Goal: Transaction & Acquisition: Purchase product/service

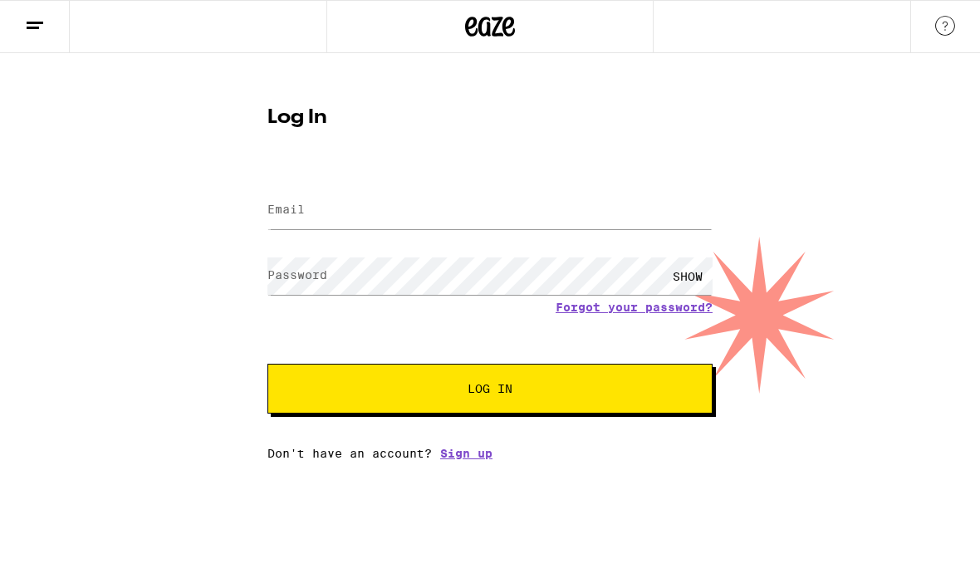
click at [519, 207] on input "Email" at bounding box center [489, 210] width 445 height 37
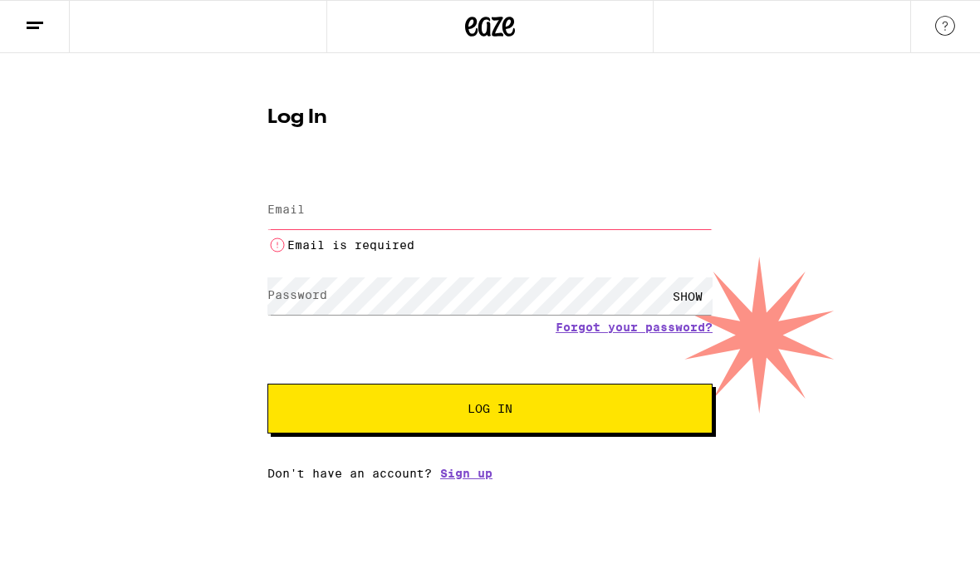
type input "[PERSON_NAME][EMAIL_ADDRESS][DOMAIN_NAME]"
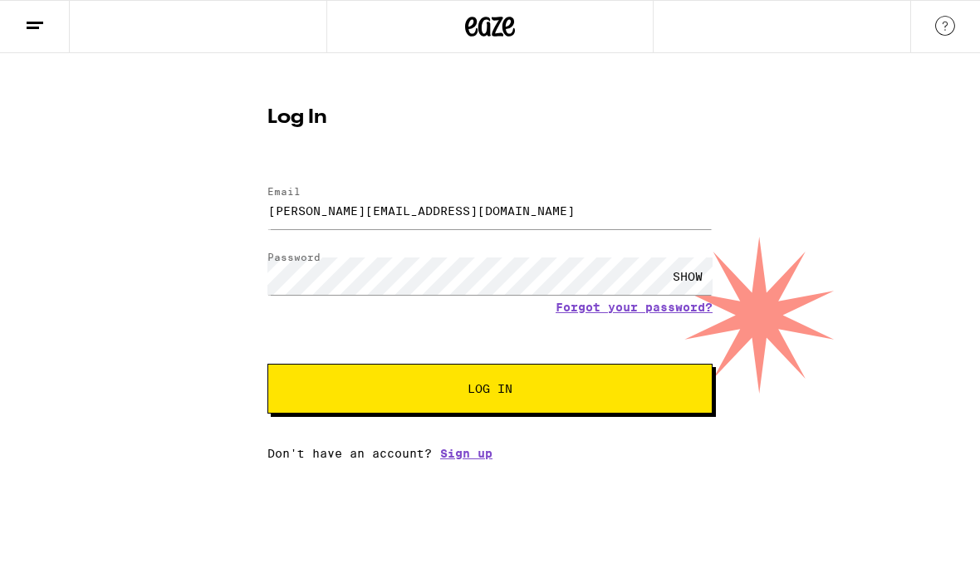
click at [498, 401] on button "Log In" at bounding box center [489, 389] width 445 height 50
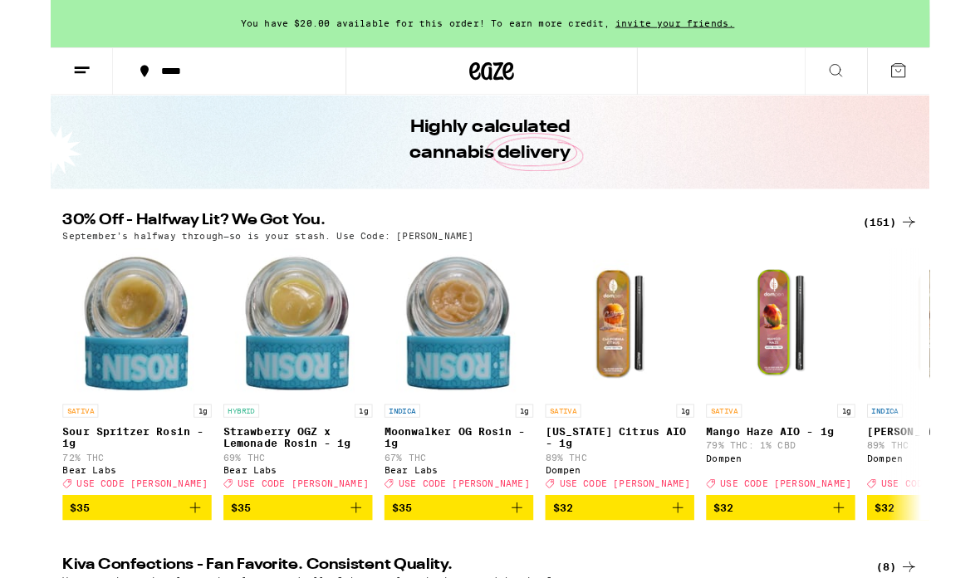
click at [931, 243] on div "(151)" at bounding box center [935, 248] width 61 height 20
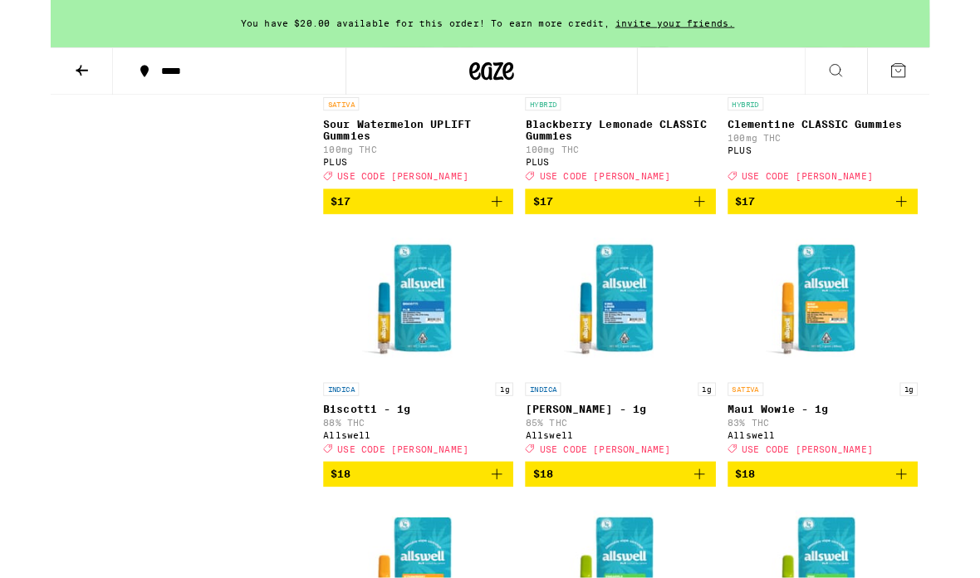
scroll to position [5413, 0]
click at [390, 158] on p "Sour Watermelon UPLIFT Gummies" at bounding box center [410, 144] width 212 height 27
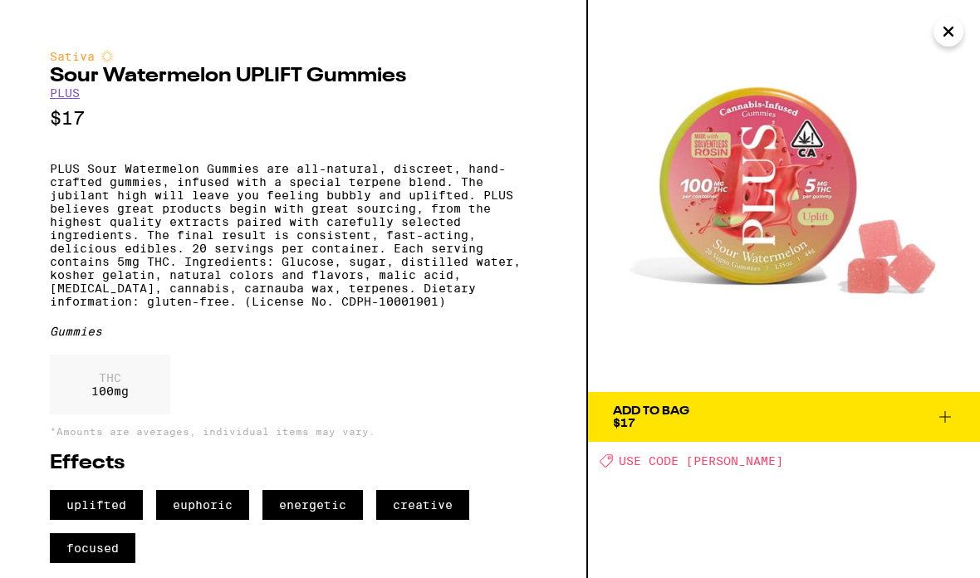
click at [950, 417] on icon at bounding box center [945, 417] width 12 height 12
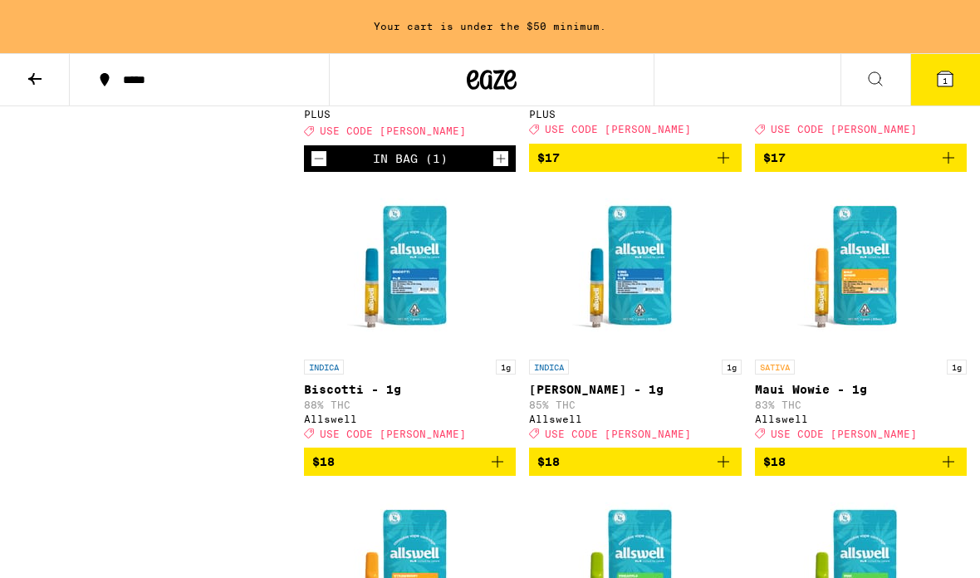
click at [911, 135] on div "HYBRID Clementine CLASSIC Gummies 100mg THC PLUS Deal Created with Sketch. USE …" at bounding box center [861, 88] width 212 height 93
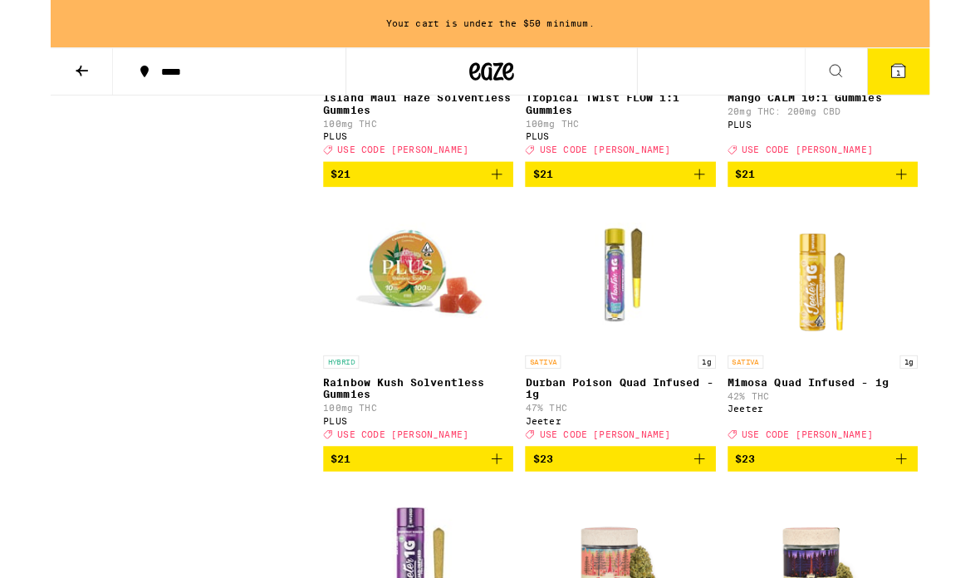
scroll to position [7323, 0]
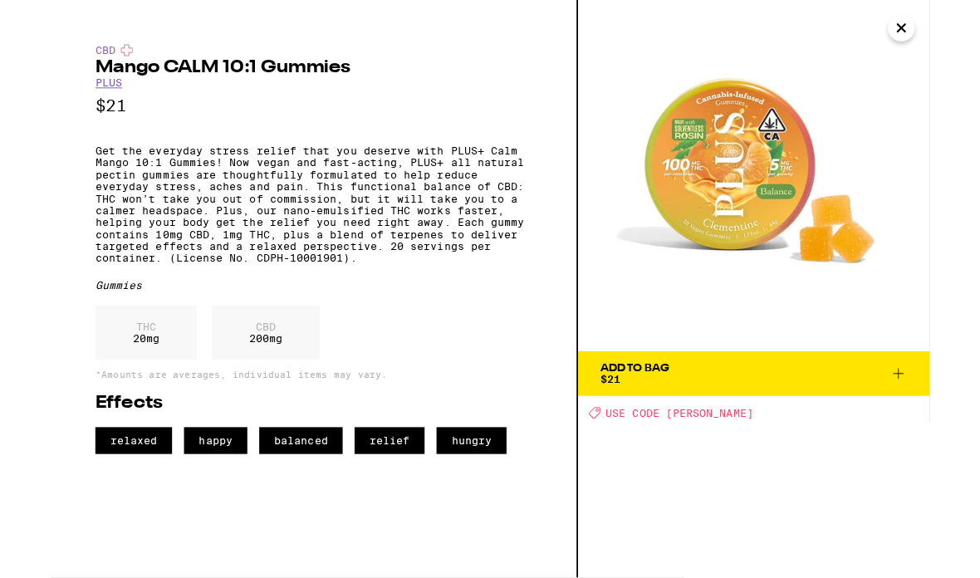
scroll to position [7487, 0]
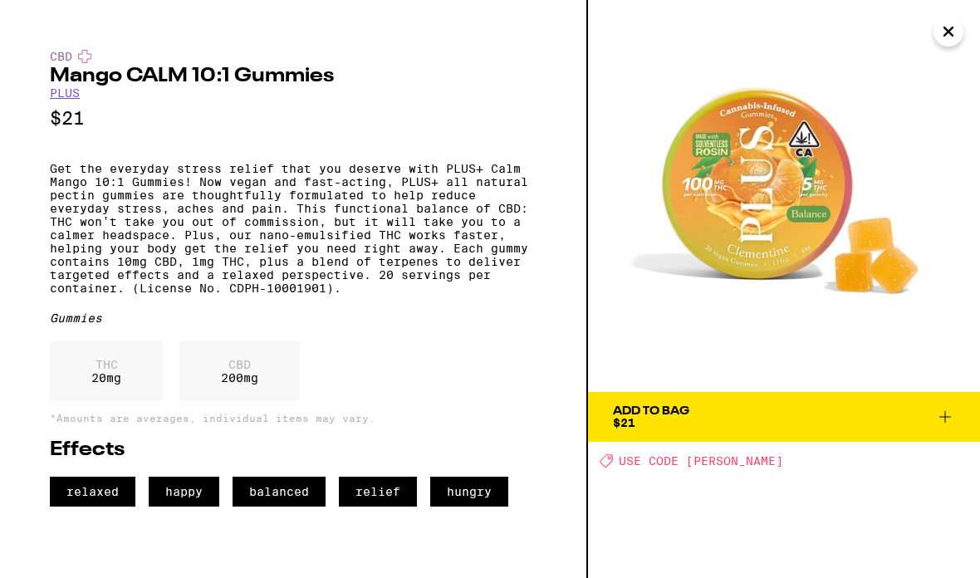
scroll to position [7420, 0]
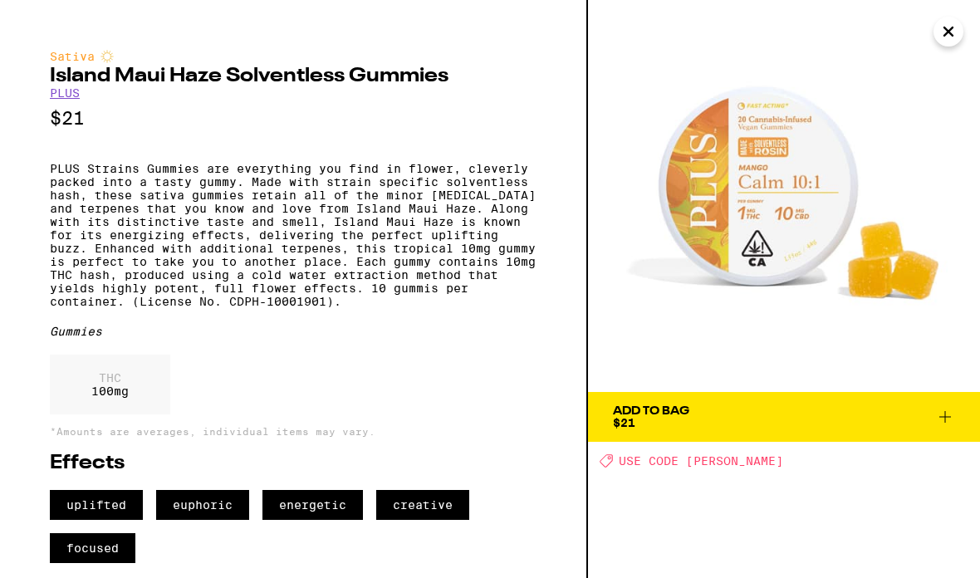
click at [968, 412] on button "Add To Bag $21" at bounding box center [784, 417] width 392 height 50
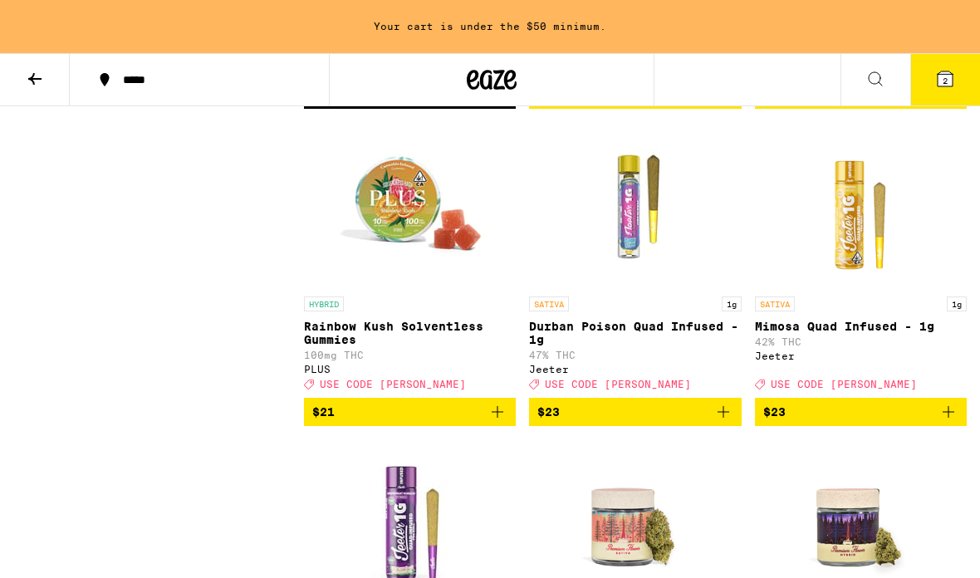
click at [655, 29] on p "Tropical Twist FLOW 1:1 Gummies" at bounding box center [635, 15] width 212 height 27
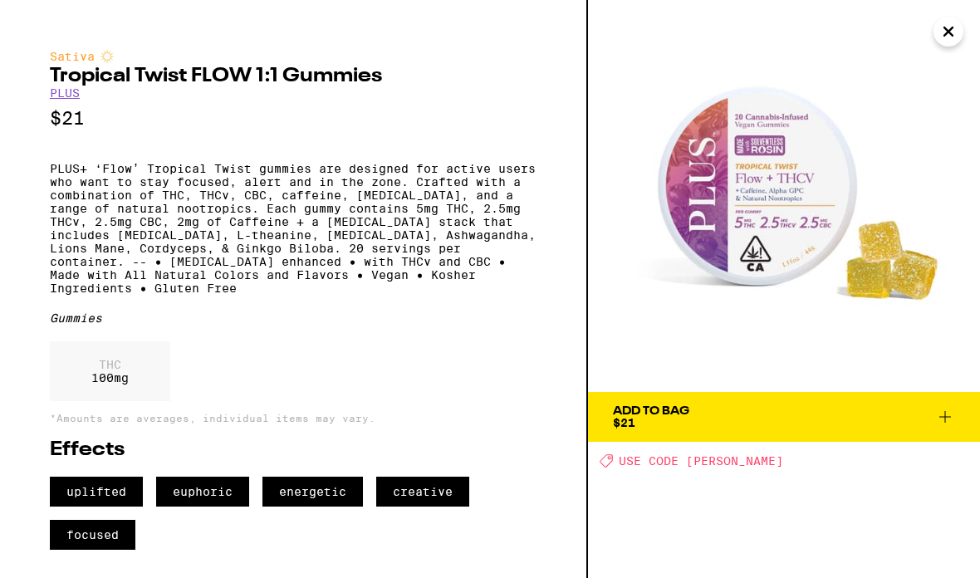
click at [959, 424] on button "Add To Bag $21" at bounding box center [784, 417] width 392 height 50
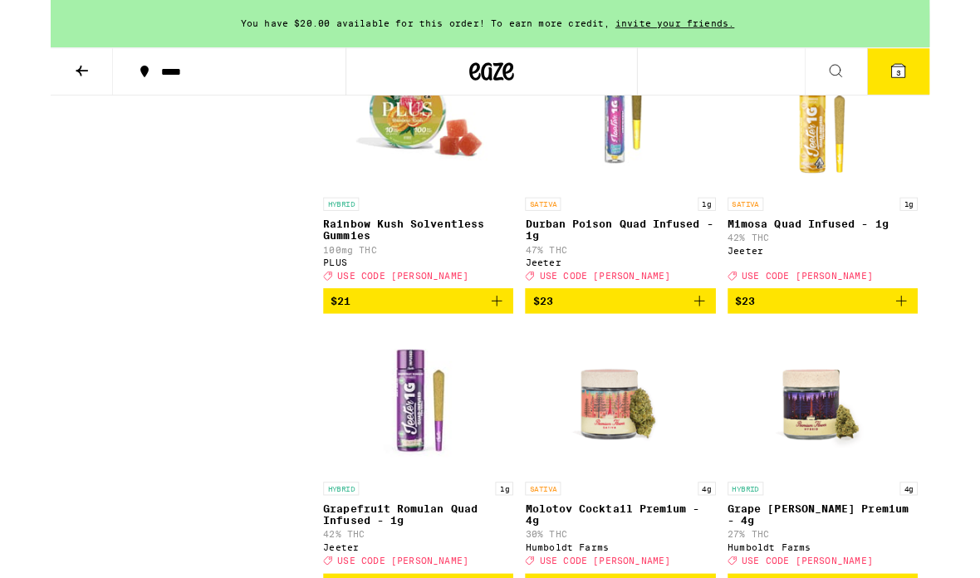
click at [441, 212] on img "Open page for Rainbow Kush Solventless Gummies from PLUS" at bounding box center [410, 129] width 166 height 166
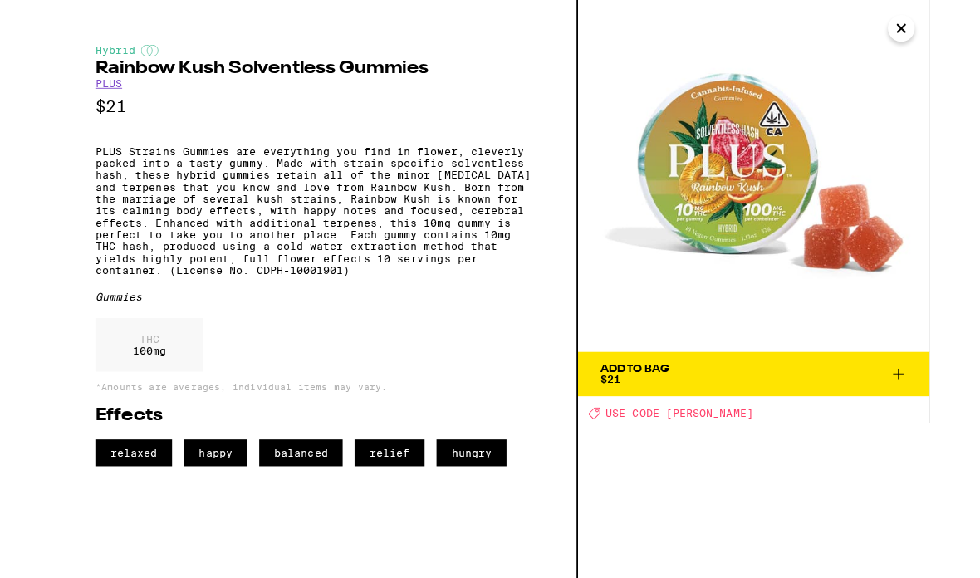
scroll to position [7562, 0]
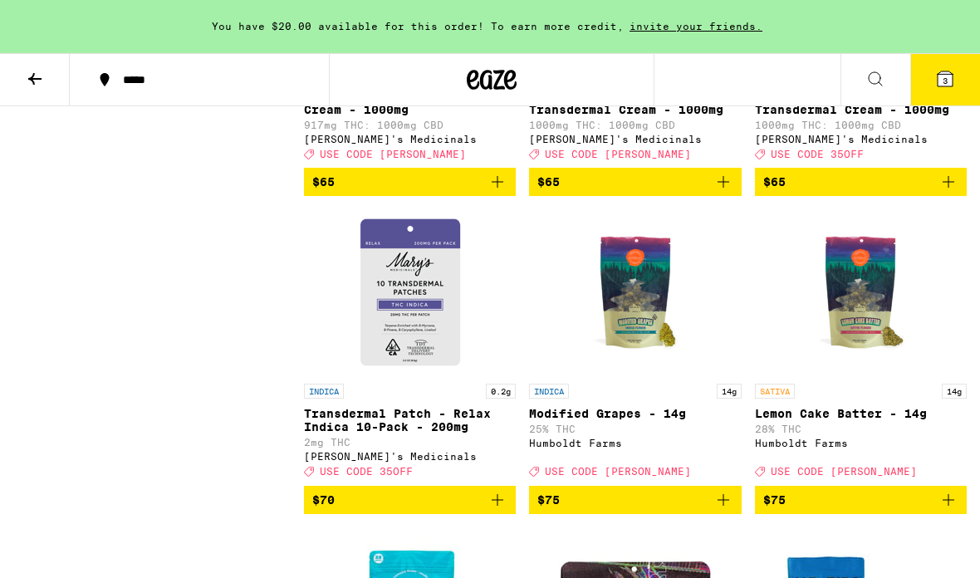
scroll to position [14833, 0]
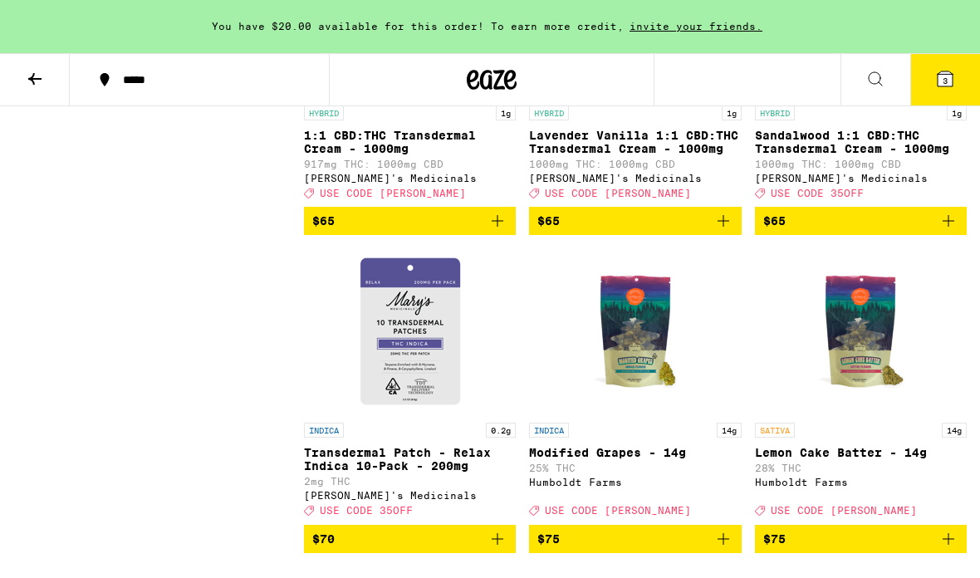
click at [958, 76] on button "3" at bounding box center [945, 79] width 70 height 51
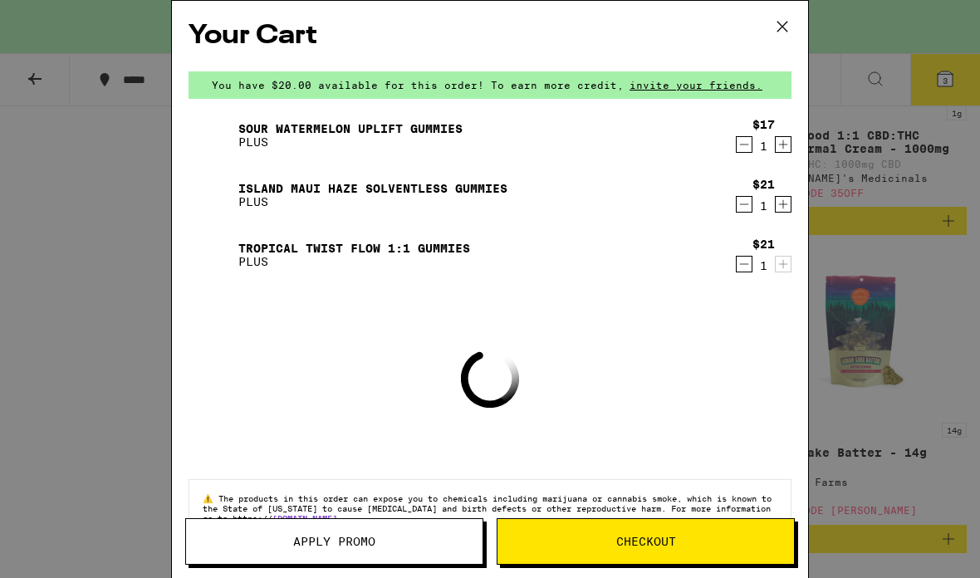
click at [358, 552] on button "Apply Promo" at bounding box center [334, 541] width 298 height 47
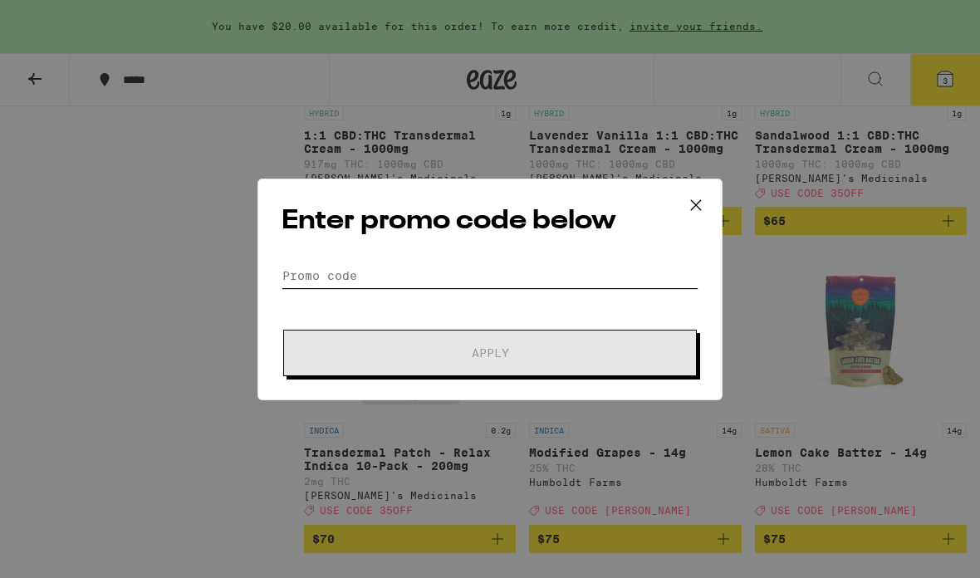
click at [532, 277] on input "Promo Code" at bounding box center [490, 275] width 417 height 25
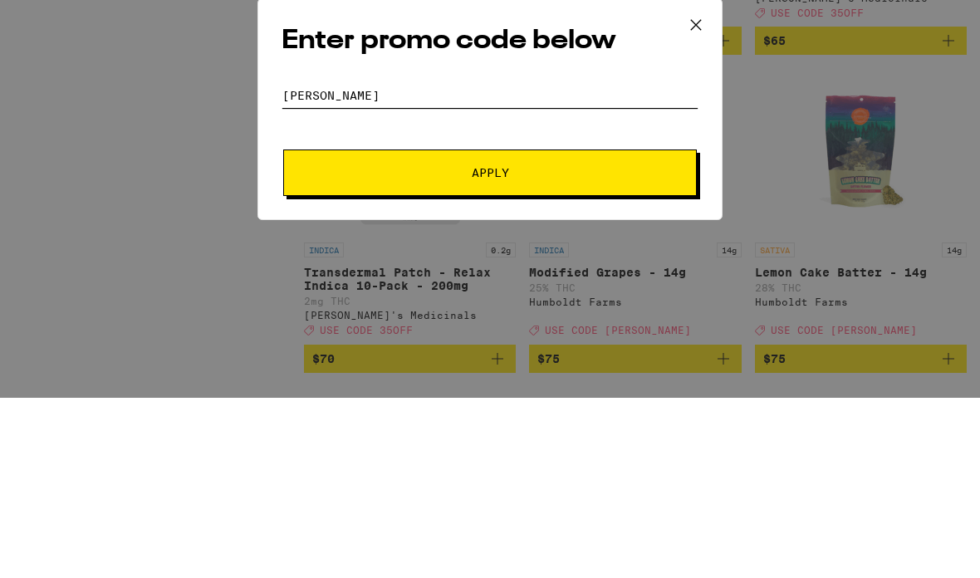
type input "[PERSON_NAME]"
click at [596, 347] on span "Apply" at bounding box center [490, 353] width 299 height 12
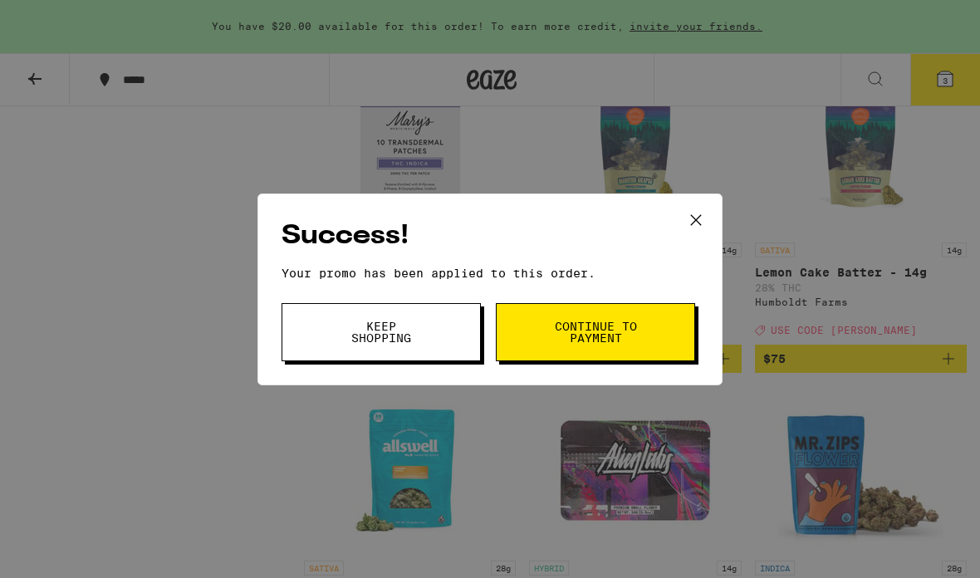
click at [532, 338] on button "Continue to payment" at bounding box center [595, 332] width 199 height 58
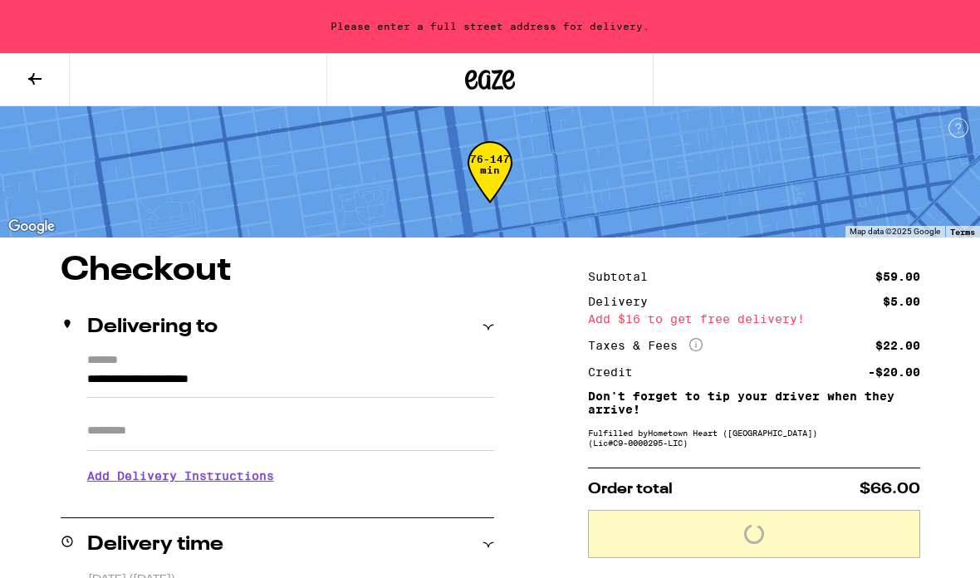
click at [67, 81] on button at bounding box center [35, 80] width 70 height 52
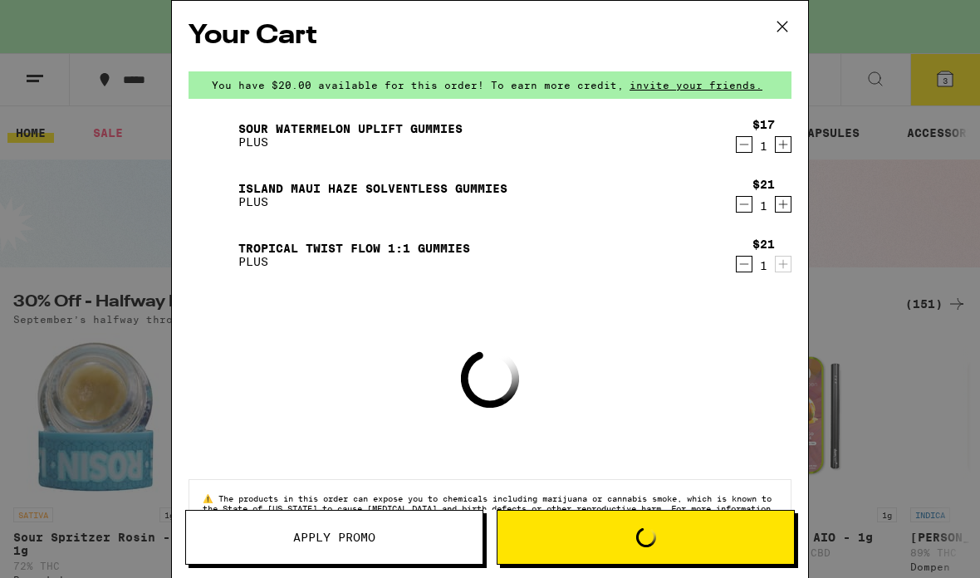
click at [764, 27] on button at bounding box center [782, 27] width 51 height 53
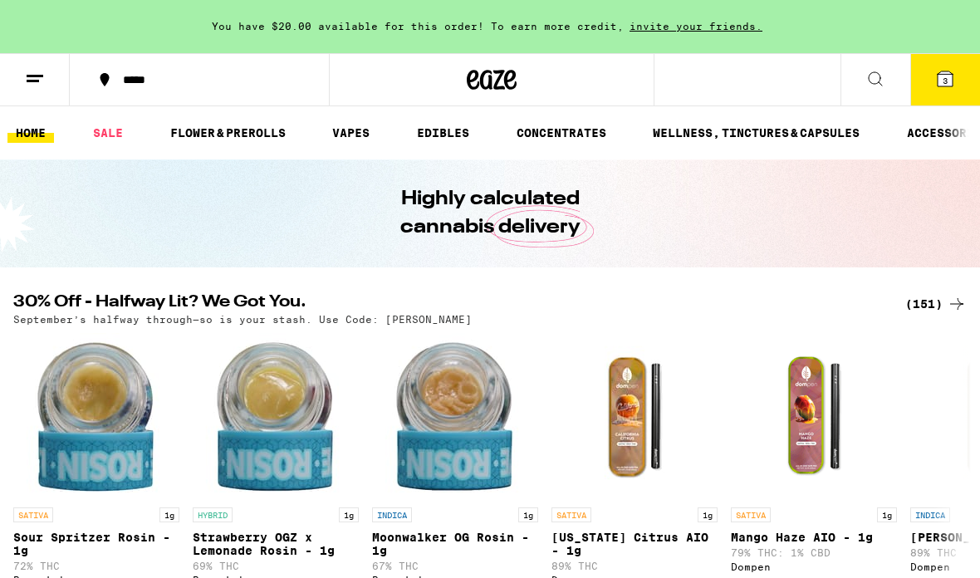
click at [950, 77] on icon at bounding box center [945, 78] width 15 height 15
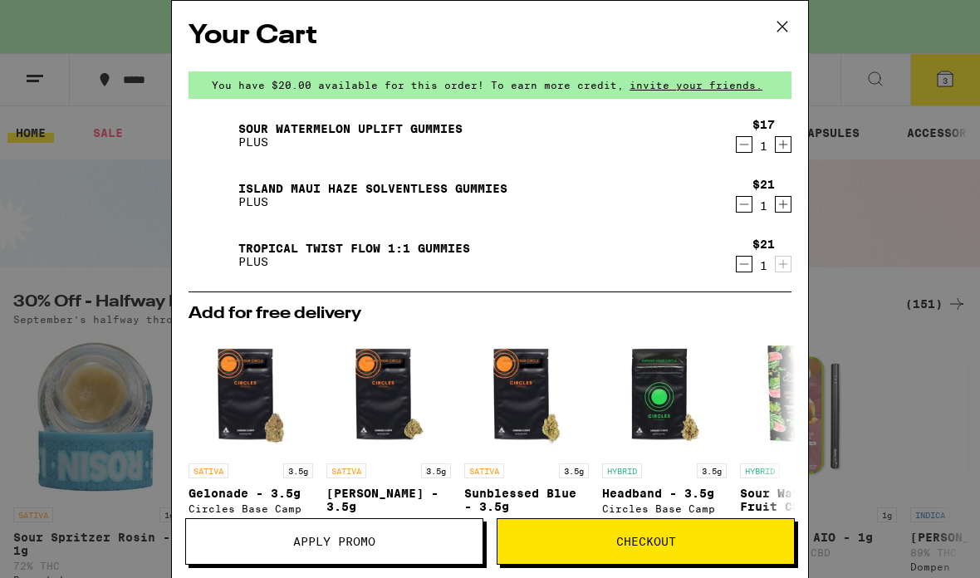
click at [782, 30] on icon at bounding box center [782, 26] width 25 height 25
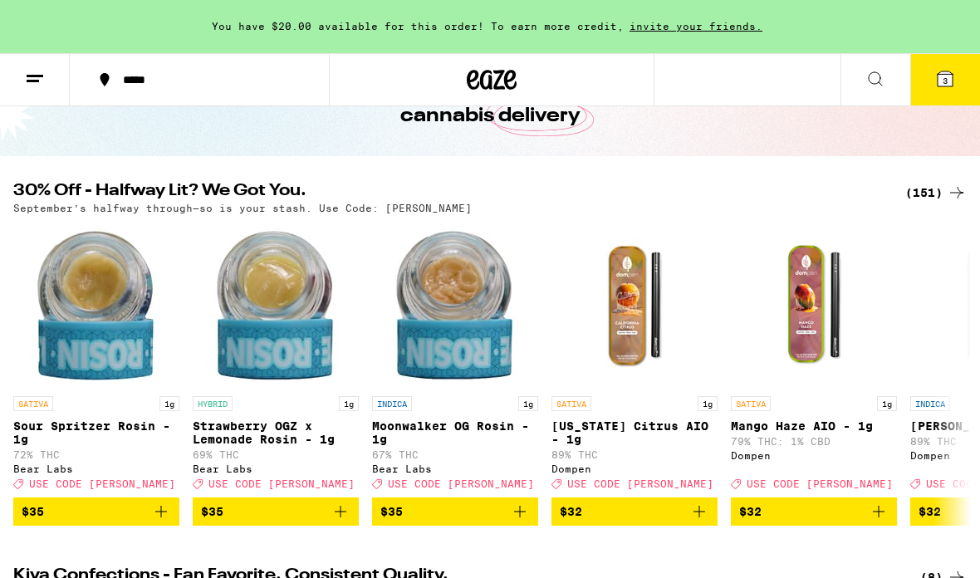
scroll to position [107, 0]
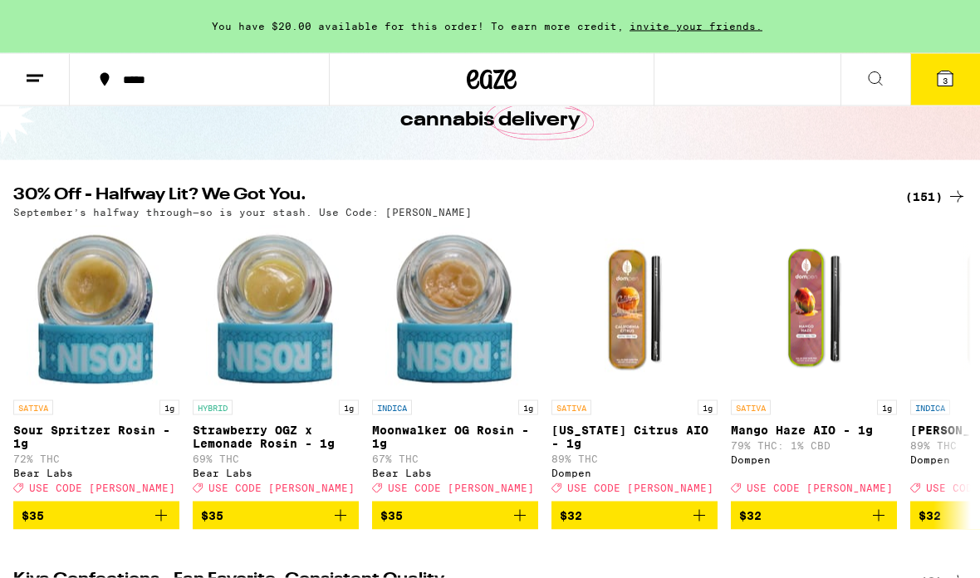
click at [948, 202] on icon at bounding box center [957, 197] width 20 height 20
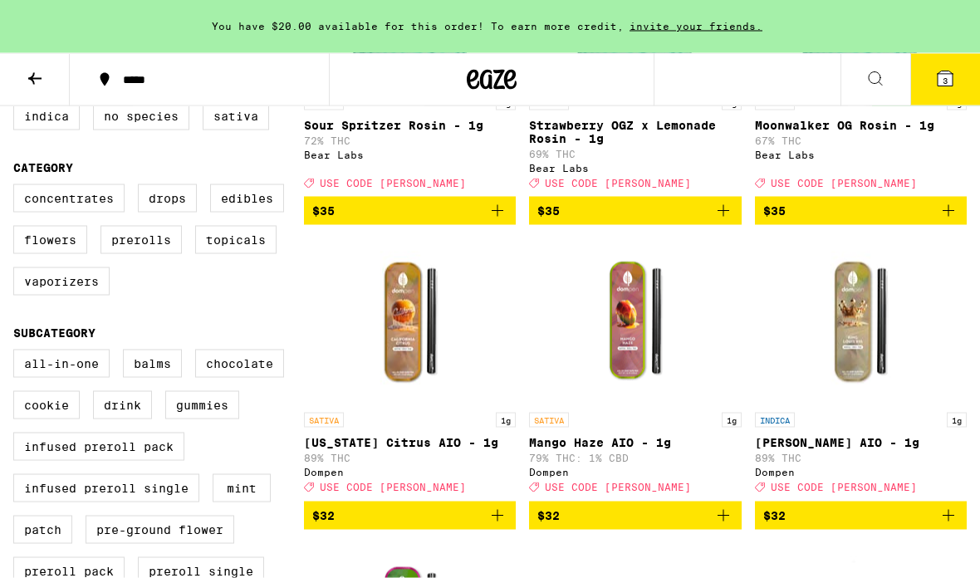
scroll to position [373, 0]
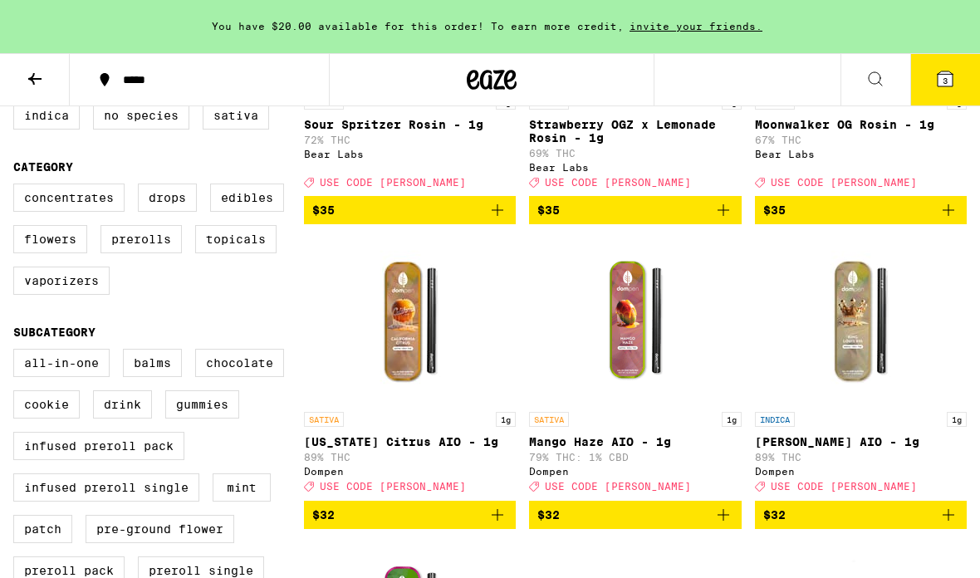
click at [248, 212] on label "Edibles" at bounding box center [247, 198] width 74 height 28
click at [17, 187] on input "Edibles" at bounding box center [17, 186] width 1 height 1
checkbox input "true"
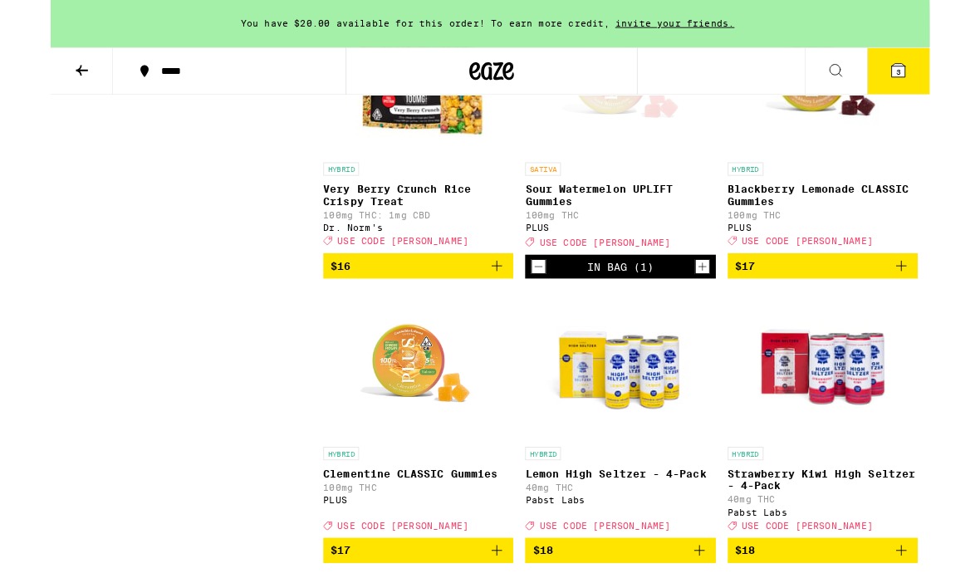
scroll to position [3475, 0]
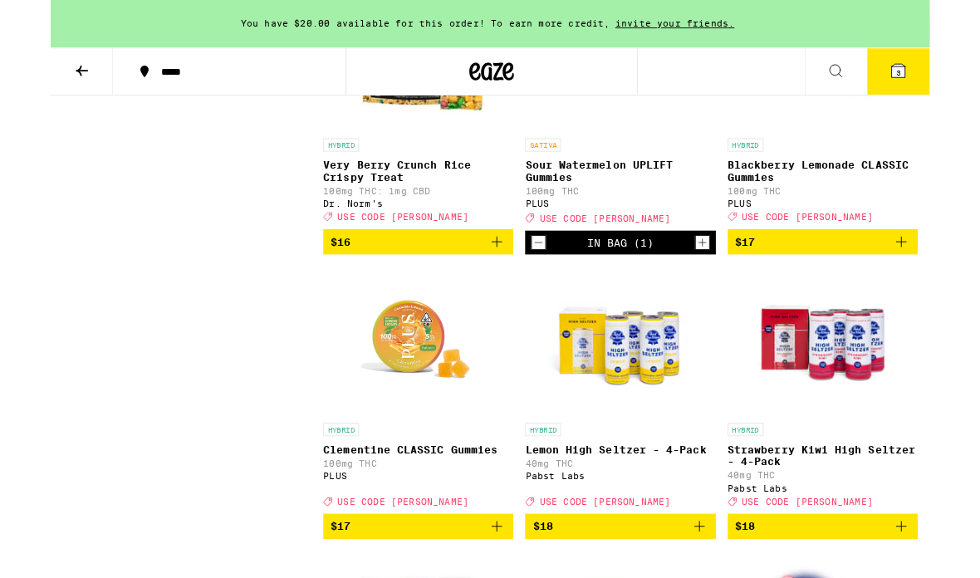
click at [900, 248] on div "HYBRID Blackberry Lemonade CLASSIC Gummies 100mg THC PLUS Deal Created with Ske…" at bounding box center [861, 200] width 212 height 93
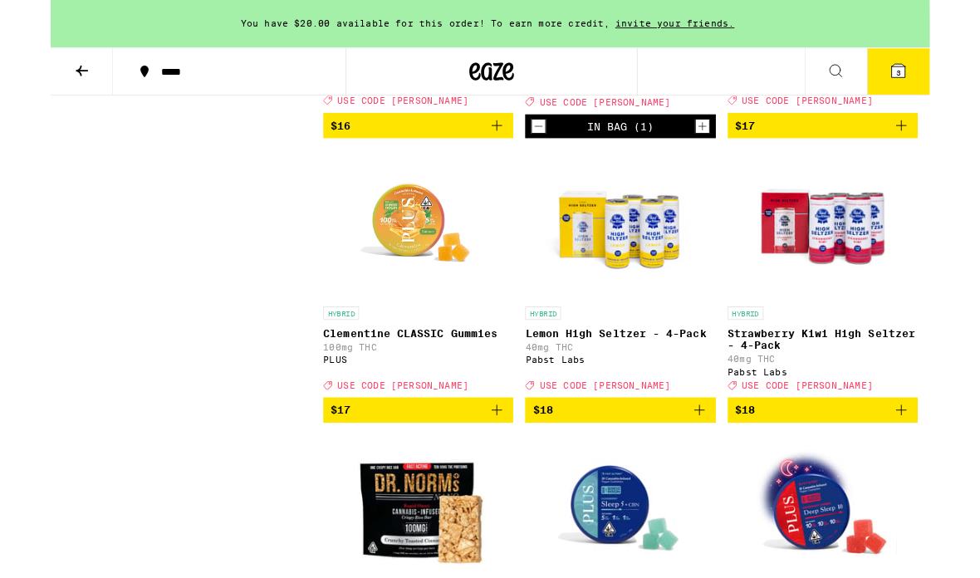
click at [407, 334] on img "Open page for Clementine CLASSIC Gummies from PLUS" at bounding box center [410, 251] width 166 height 166
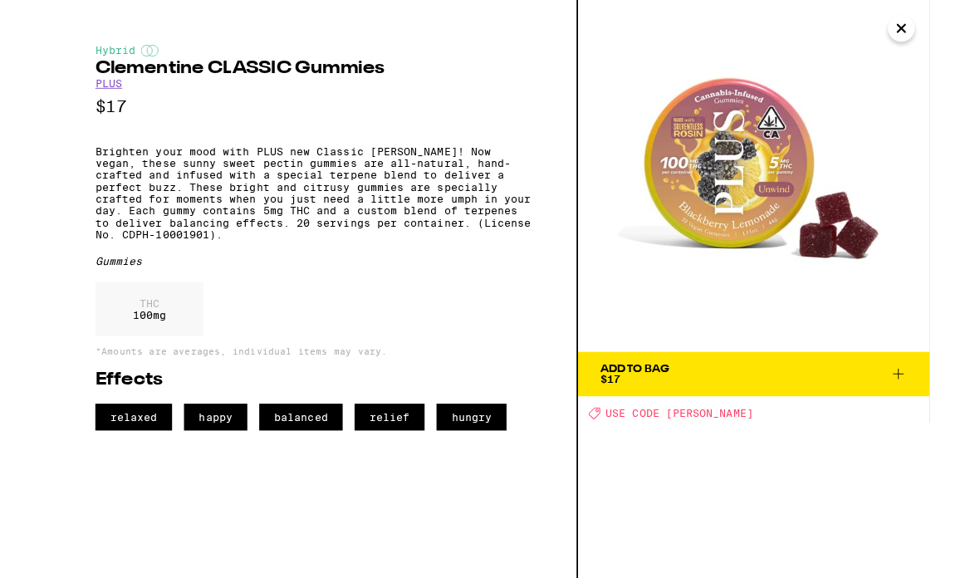
scroll to position [3671, 0]
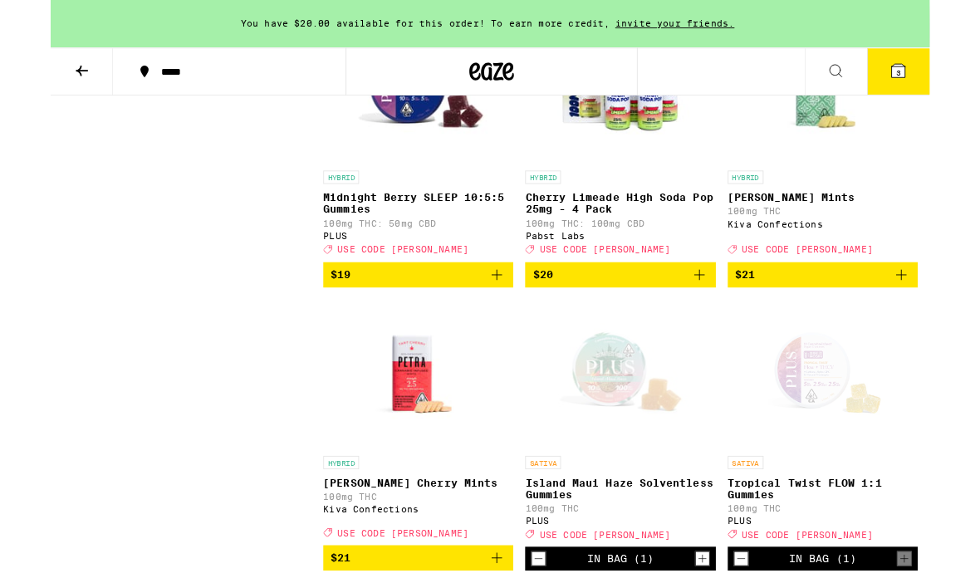
scroll to position [4401, 0]
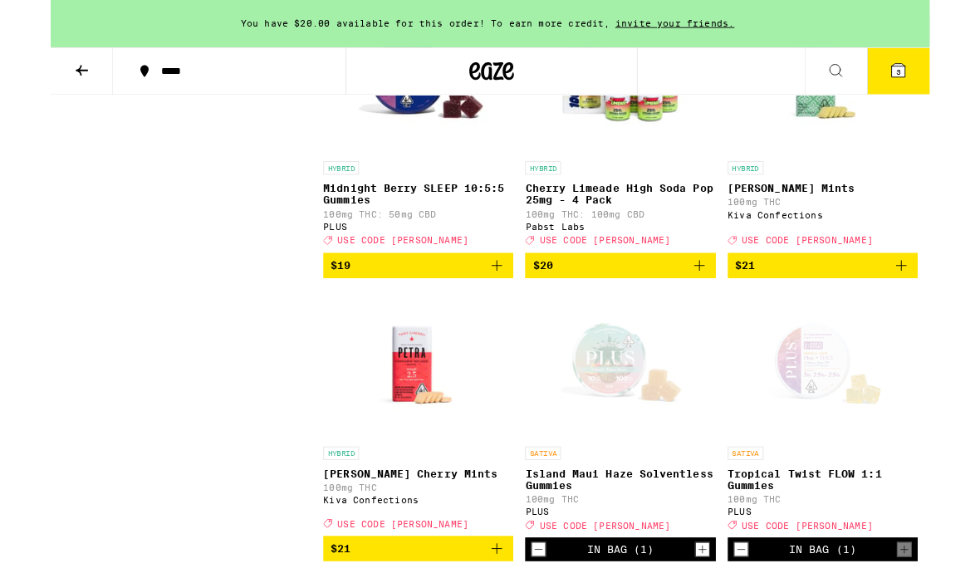
click at [798, 172] on img "Open page for Petra Moroccan Mints from Kiva Confections" at bounding box center [860, 89] width 166 height 166
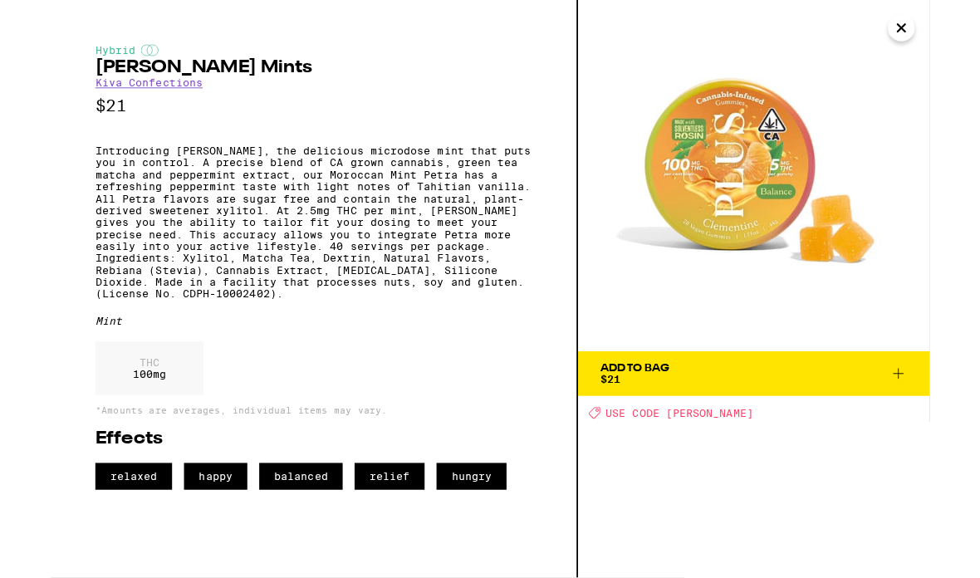
scroll to position [4469, 0]
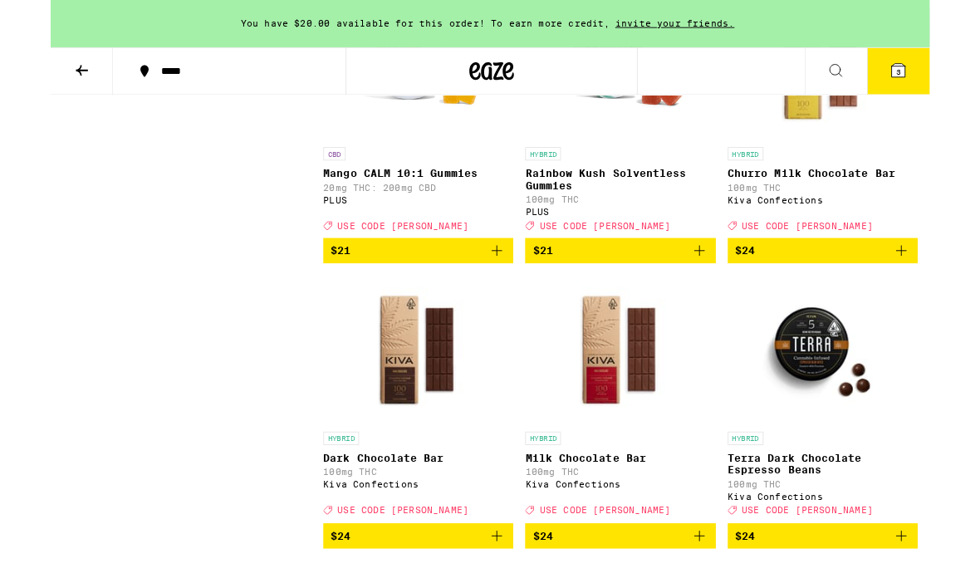
click at [669, 156] on img "Open page for Rainbow Kush Solventless Gummies from PLUS" at bounding box center [635, 73] width 166 height 166
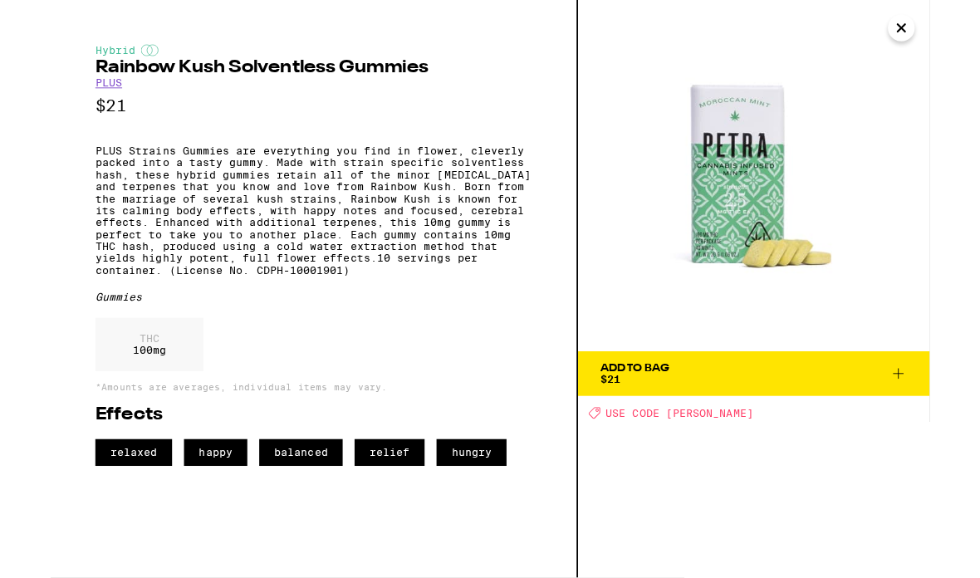
scroll to position [5118, 0]
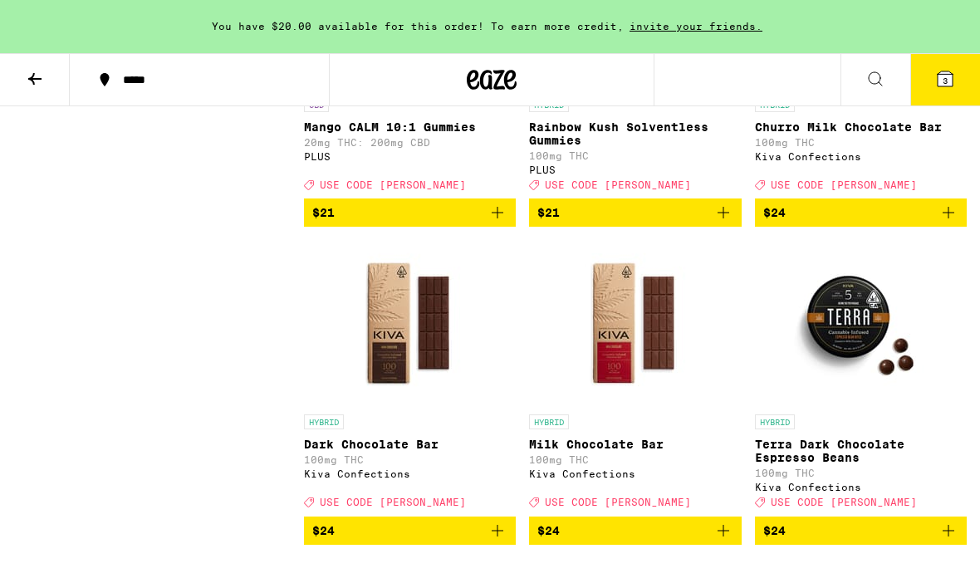
scroll to position [5052, 0]
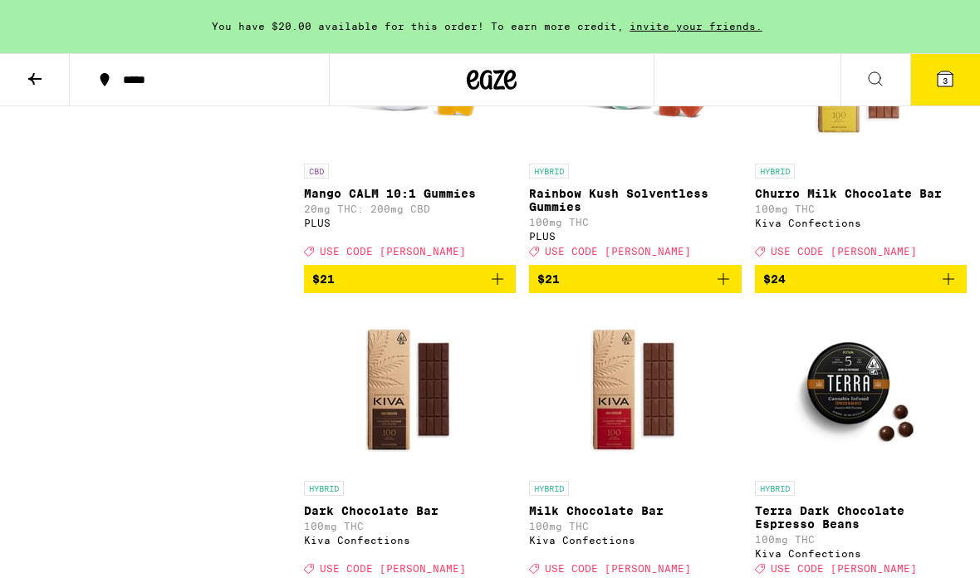
click at [594, 155] on img "Open page for Rainbow Kush Solventless Gummies from PLUS" at bounding box center [635, 72] width 166 height 166
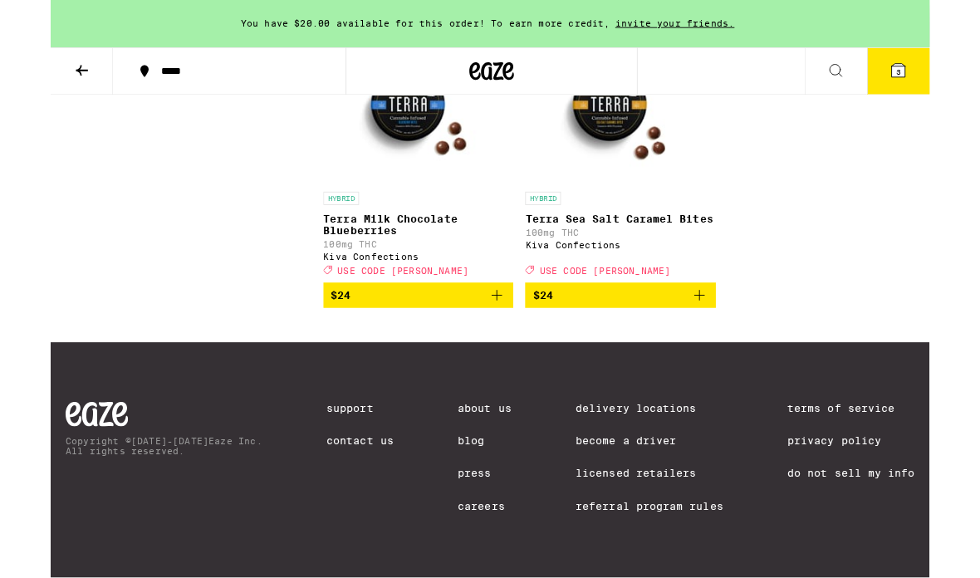
scroll to position [5684, 0]
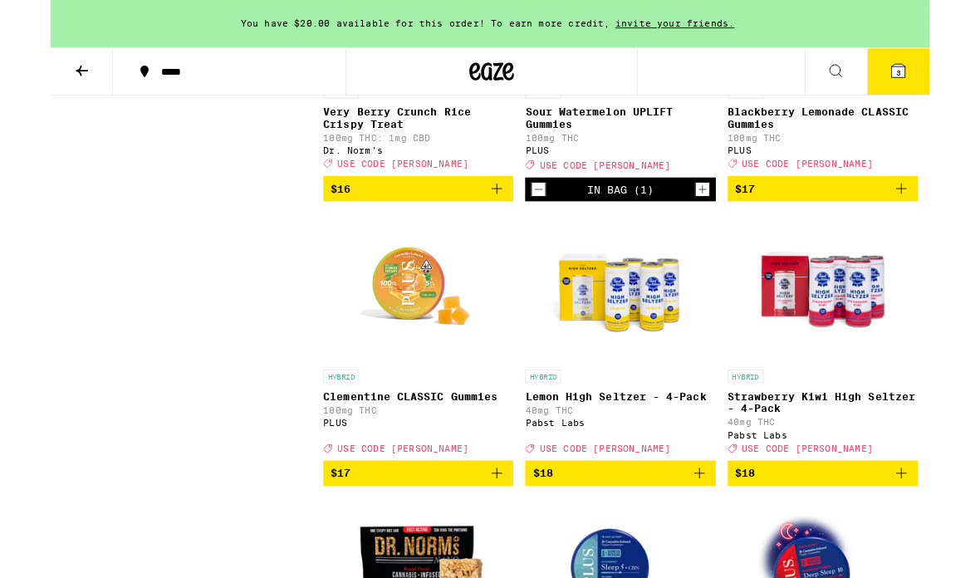
click at [713, 198] on link "SATIVA Sour Watermelon UPLIFT Gummies 100mg THC PLUS Deal Created with Sketch. …" at bounding box center [635, 58] width 212 height 277
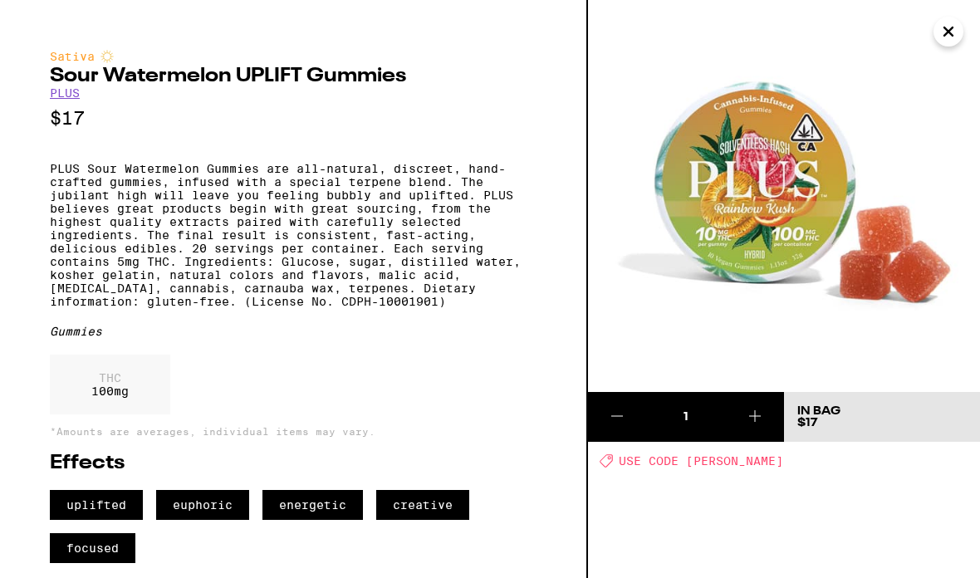
click at [753, 429] on button at bounding box center [754, 417] width 59 height 50
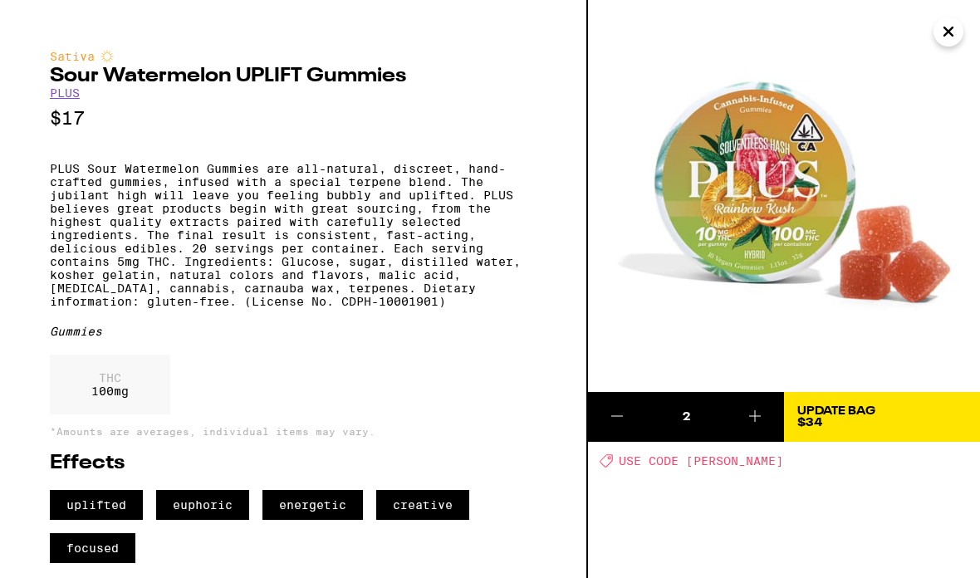
click at [862, 408] on div "Update Bag" at bounding box center [836, 411] width 78 height 12
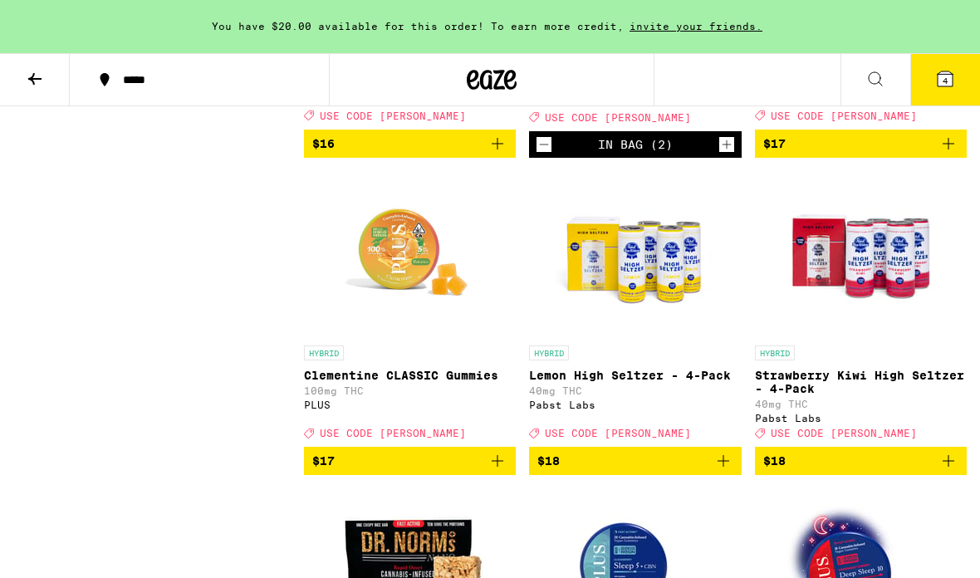
click at [946, 71] on icon at bounding box center [945, 78] width 15 height 15
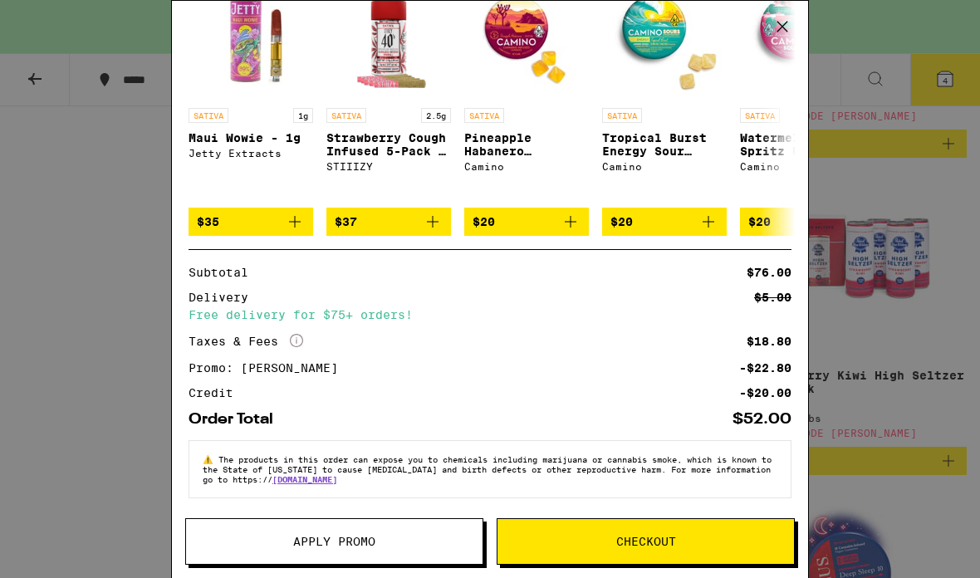
scroll to position [363, 0]
click at [733, 555] on button "Checkout" at bounding box center [646, 541] width 298 height 47
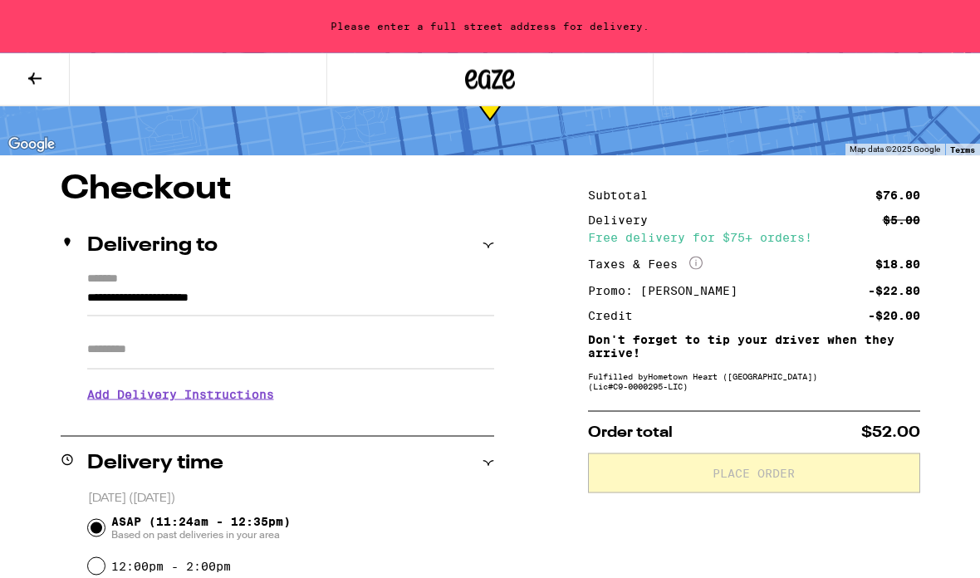
scroll to position [74, 0]
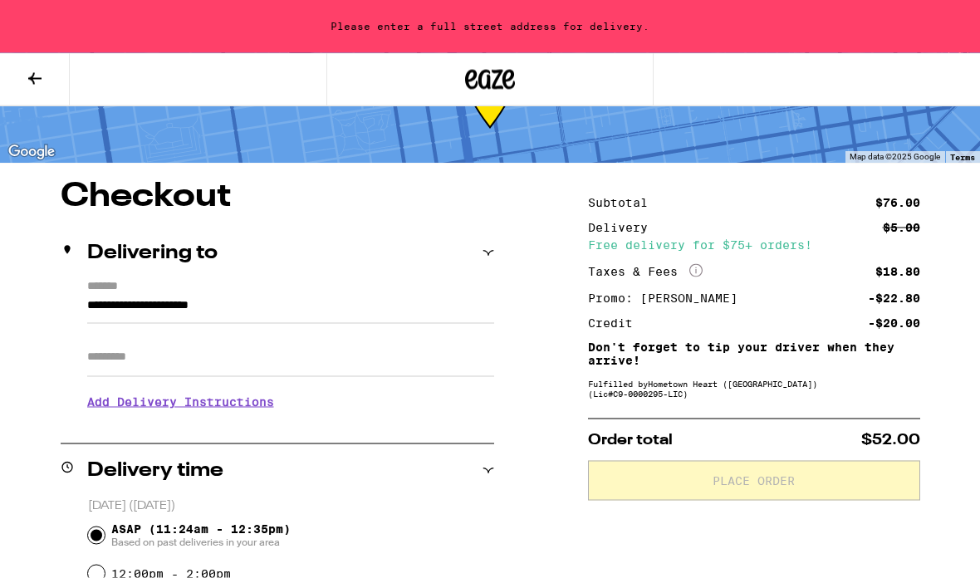
click at [311, 296] on input "**********" at bounding box center [290, 310] width 407 height 28
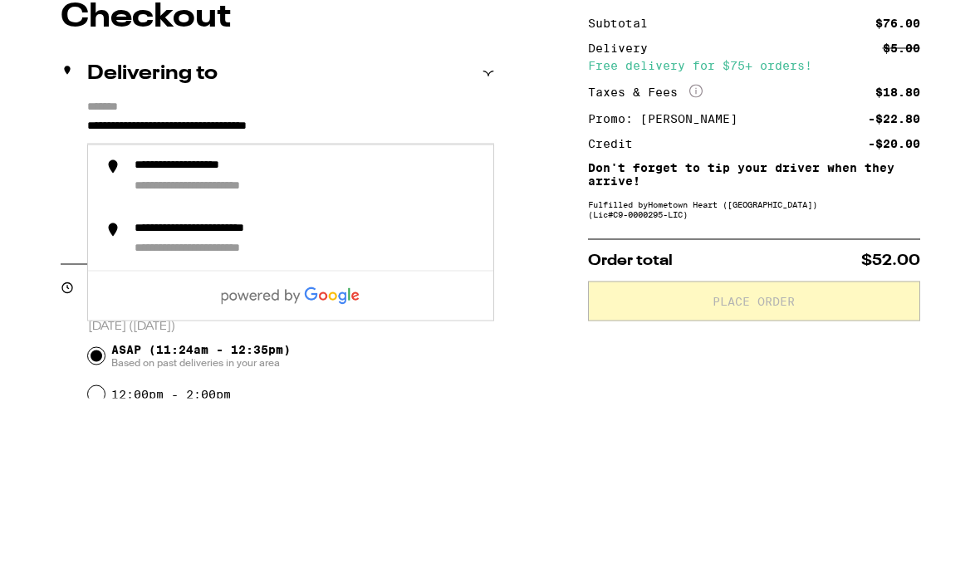
click at [301, 325] on li "**********" at bounding box center [290, 356] width 405 height 63
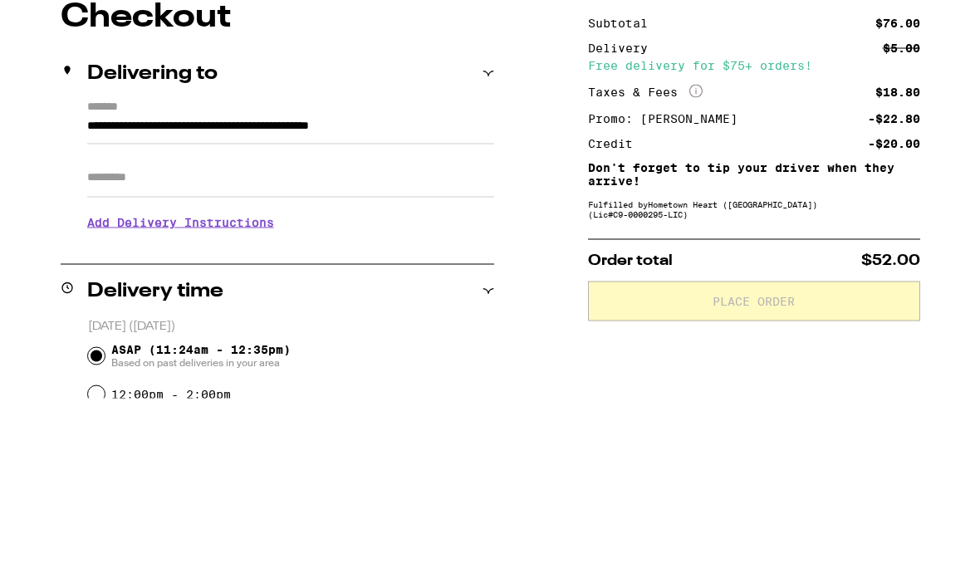
scroll to position [254, 0]
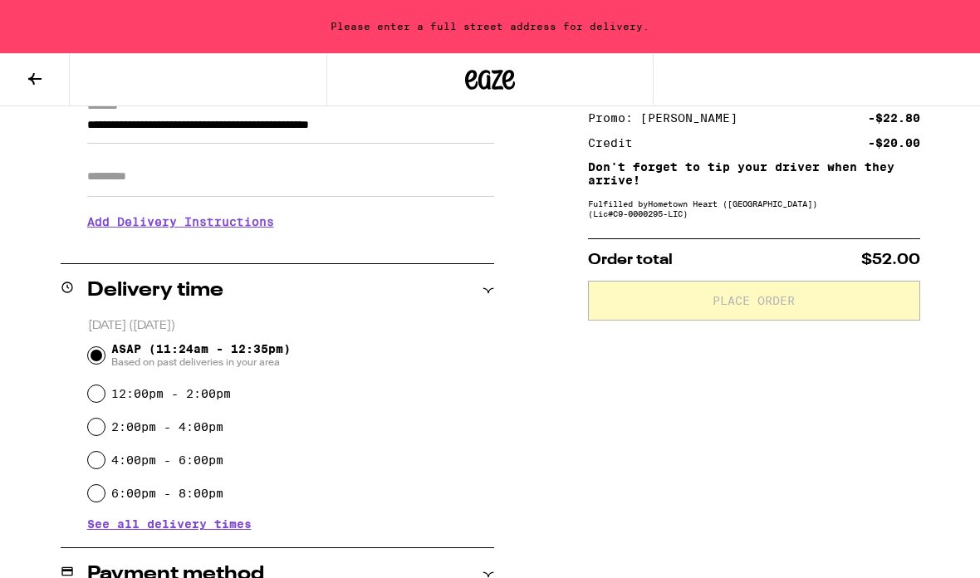
type input "**********"
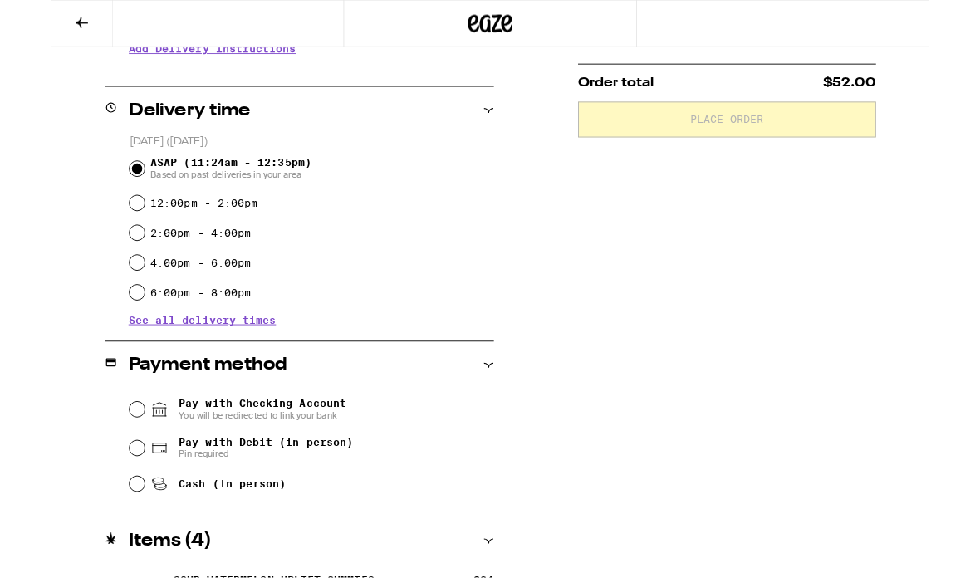
scroll to position [371, 0]
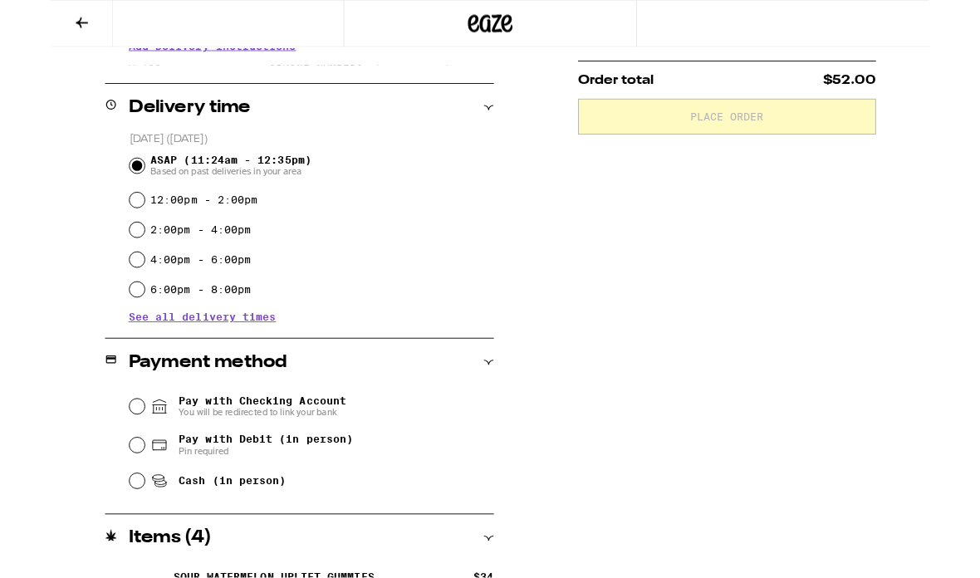
click at [244, 547] on span "Cash (in person)" at bounding box center [186, 537] width 151 height 20
click at [105, 545] on input "Cash (in person)" at bounding box center [96, 536] width 17 height 17
radio input "true"
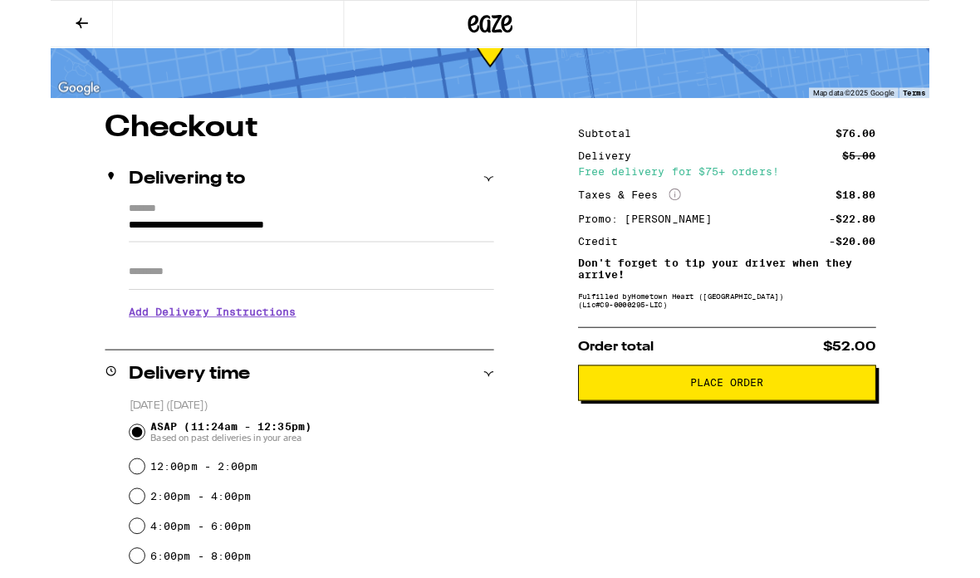
scroll to position [83, 0]
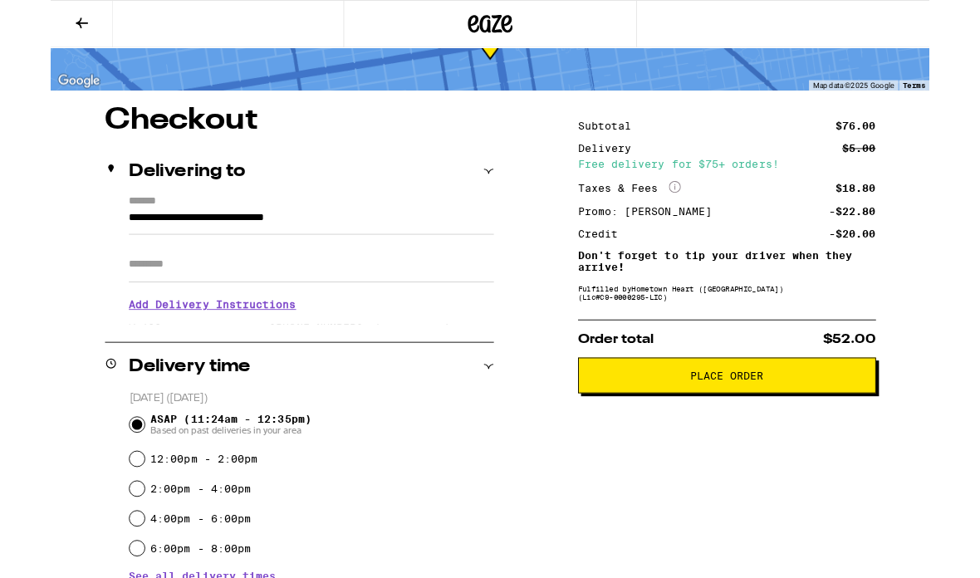
click at [858, 421] on button "Place Order" at bounding box center [754, 419] width 332 height 40
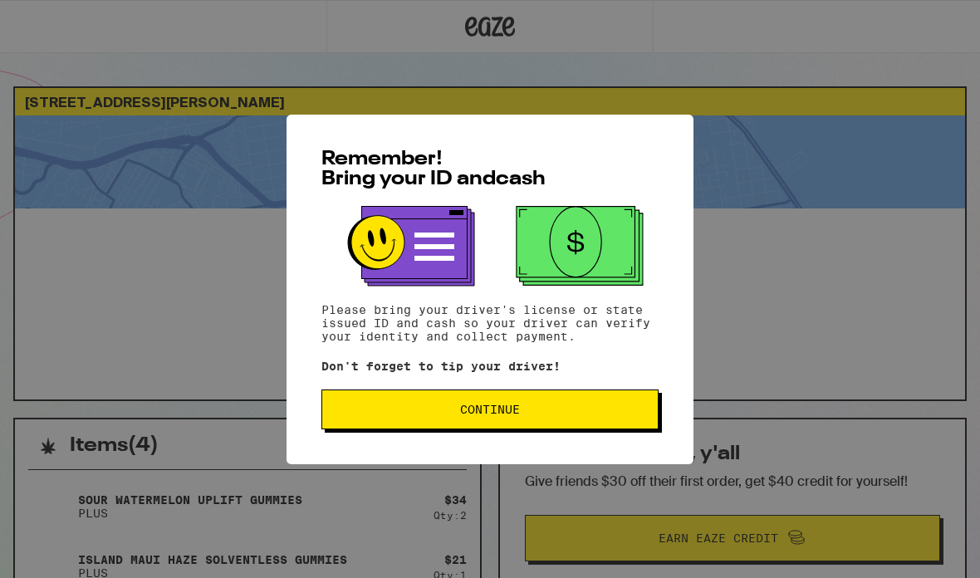
click at [633, 429] on button "Continue" at bounding box center [489, 410] width 337 height 40
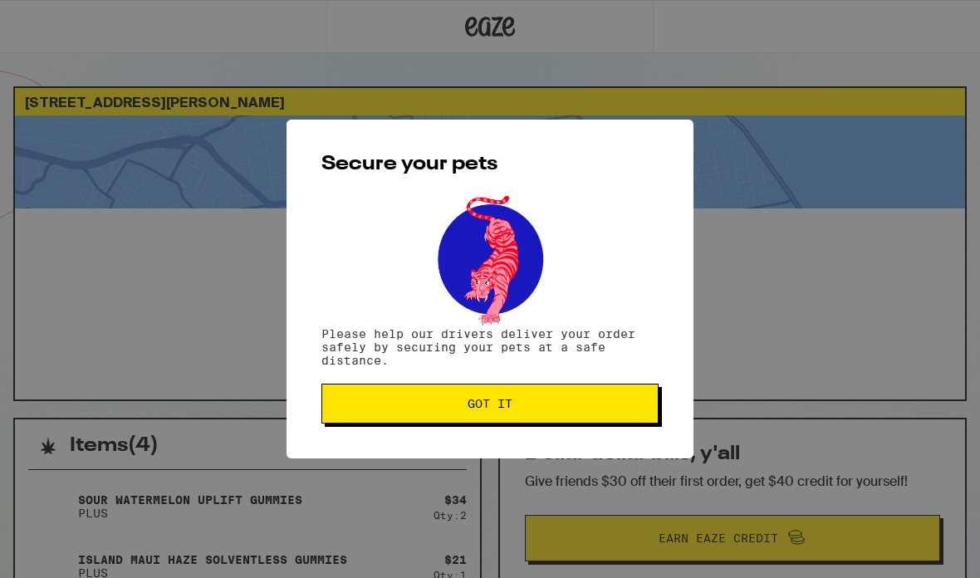
click at [635, 434] on div "Secure your pets Please help our drivers deliver your order safely by securing …" at bounding box center [490, 289] width 407 height 339
click at [656, 415] on button "Got it" at bounding box center [489, 404] width 337 height 40
